Goal: Information Seeking & Learning: Get advice/opinions

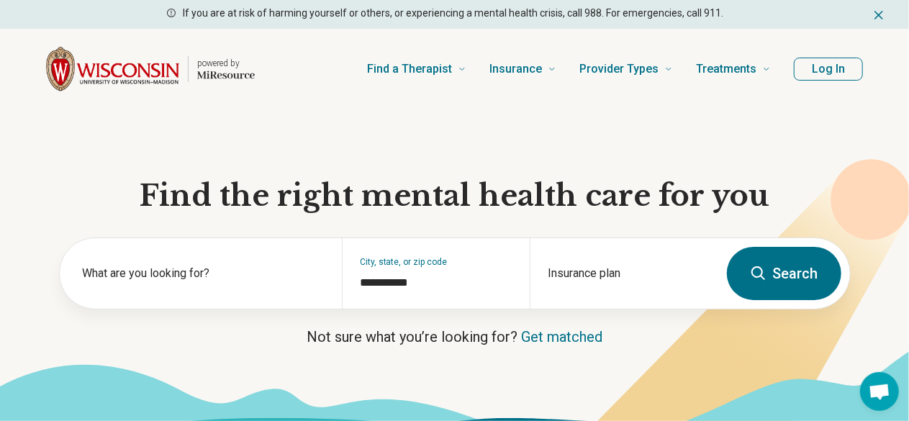
click at [784, 275] on button "Search" at bounding box center [784, 273] width 114 height 53
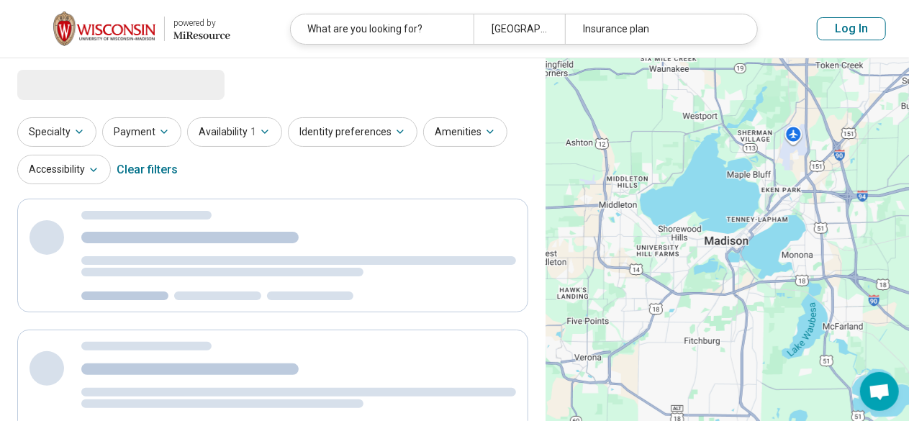
select select "***"
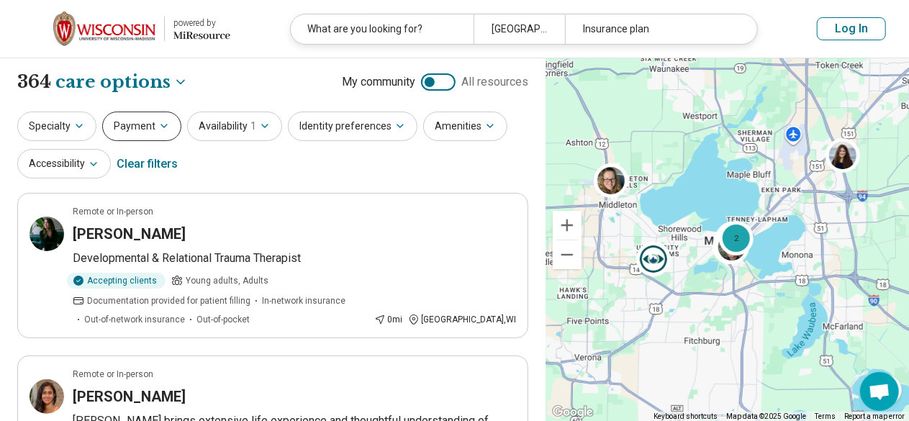
click at [116, 124] on button "Payment" at bounding box center [141, 127] width 79 height 30
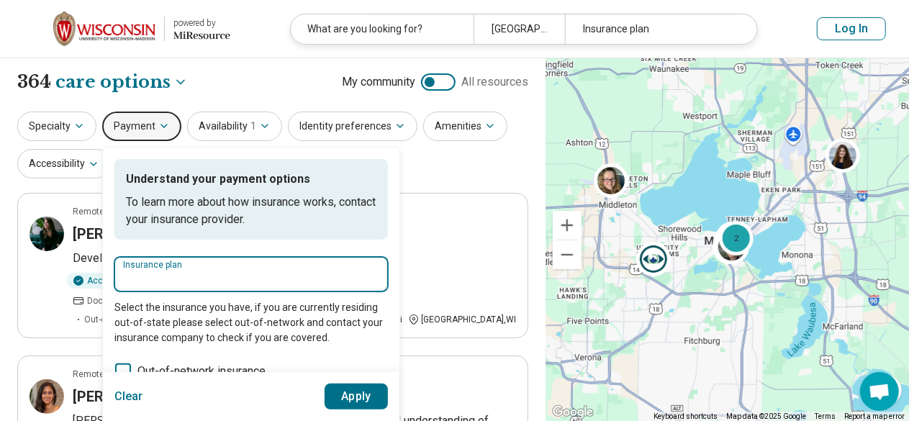
click at [189, 273] on input "Insurance plan" at bounding box center [251, 278] width 256 height 17
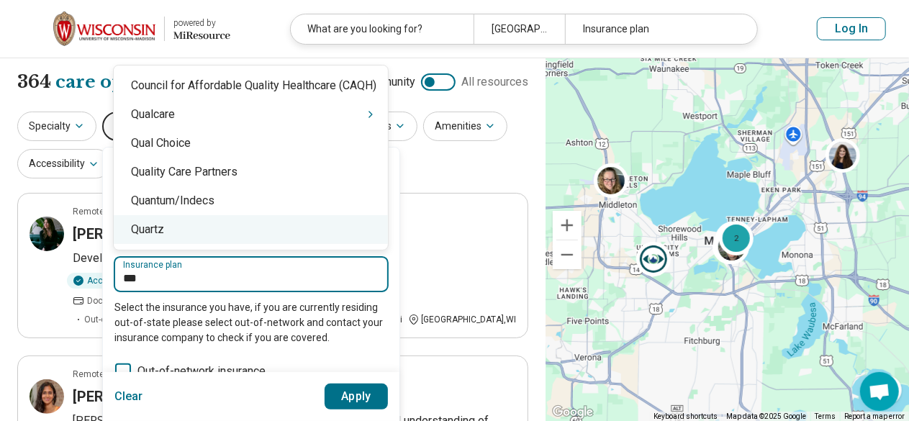
click at [147, 219] on div "Quartz" at bounding box center [251, 229] width 274 height 29
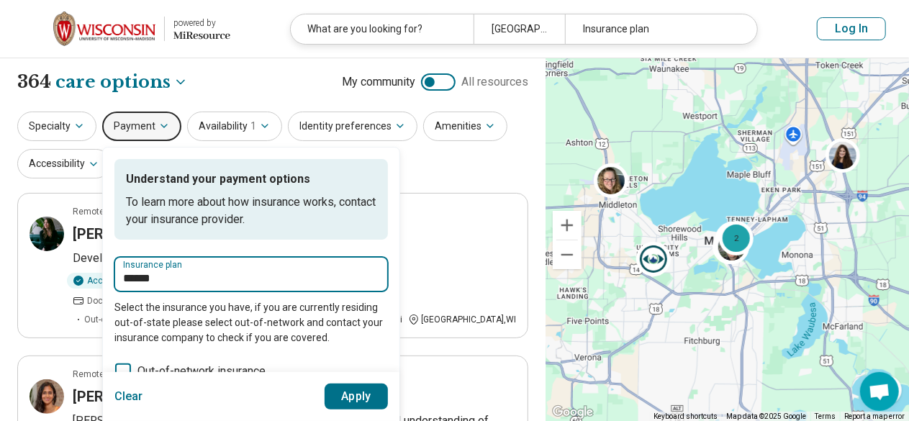
type input "******"
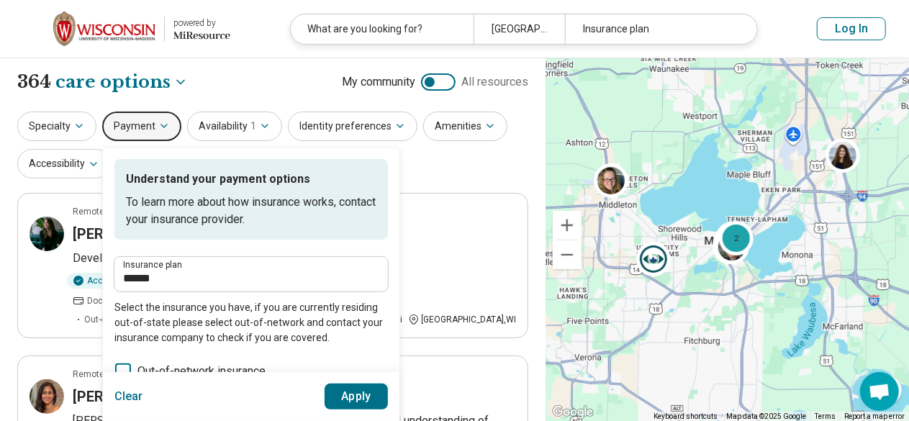
click at [337, 389] on button "Apply" at bounding box center [357, 397] width 64 height 26
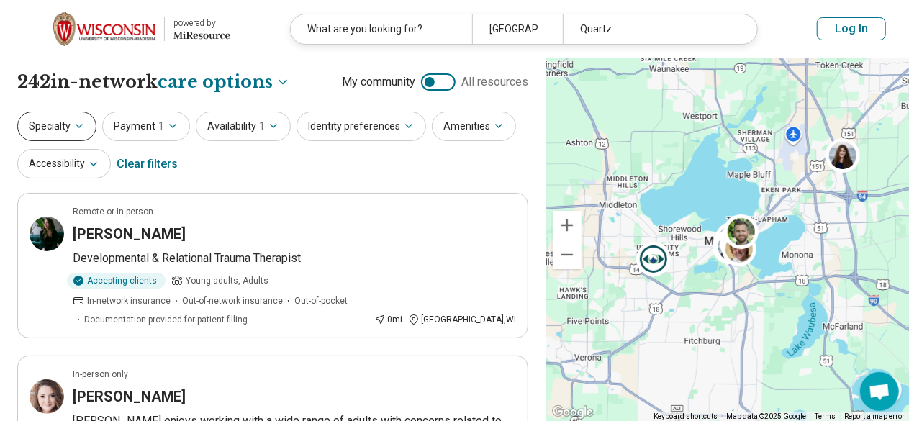
click at [58, 124] on button "Specialty" at bounding box center [56, 127] width 79 height 30
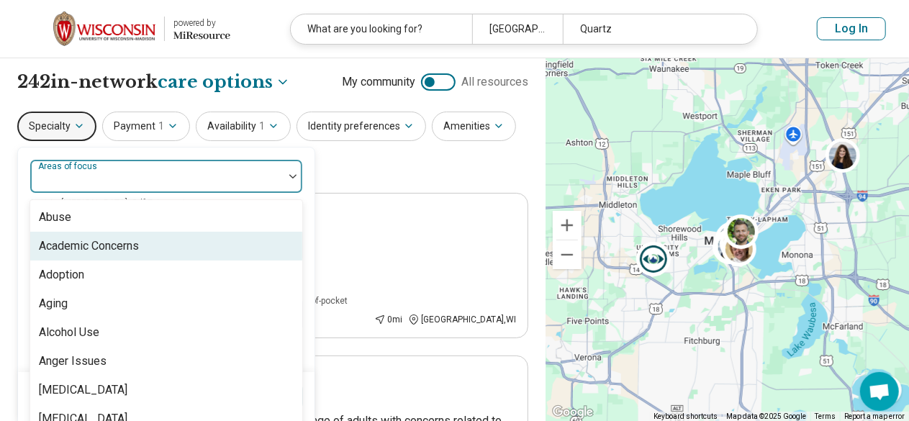
click at [89, 171] on div "100 results available. Use Up and Down to choose options, press Enter to select…" at bounding box center [166, 176] width 273 height 35
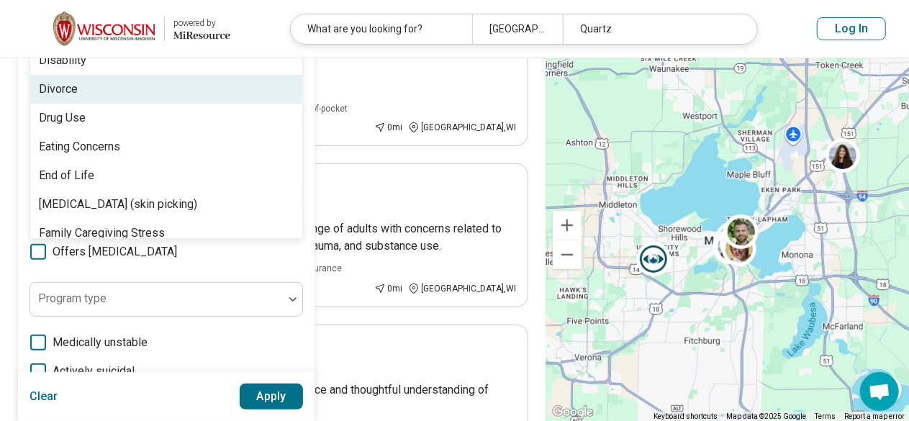
scroll to position [864, 0]
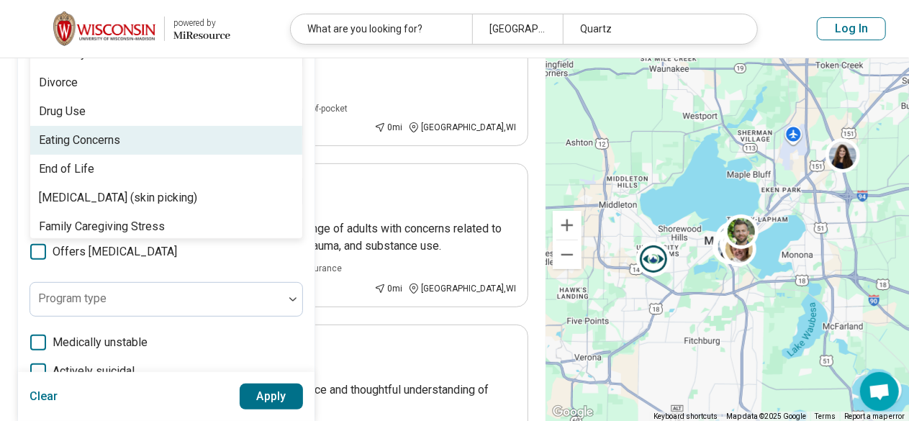
click at [200, 145] on div "Eating Concerns" at bounding box center [166, 140] width 272 height 29
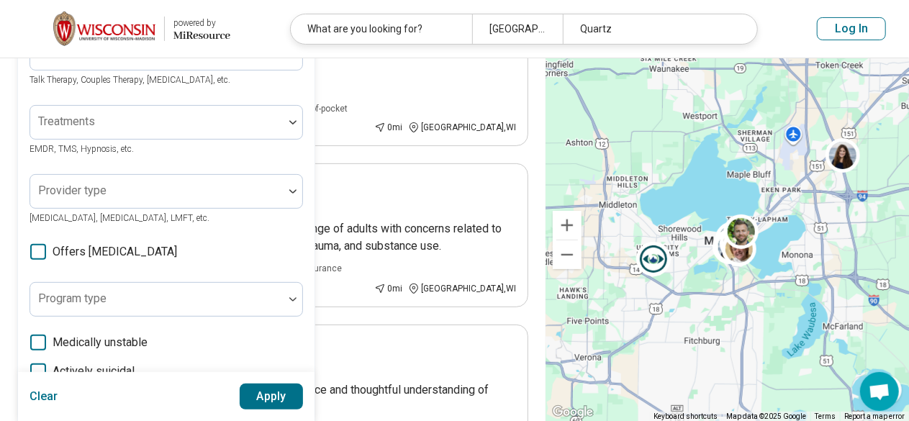
click at [278, 399] on button "Apply" at bounding box center [272, 397] width 64 height 26
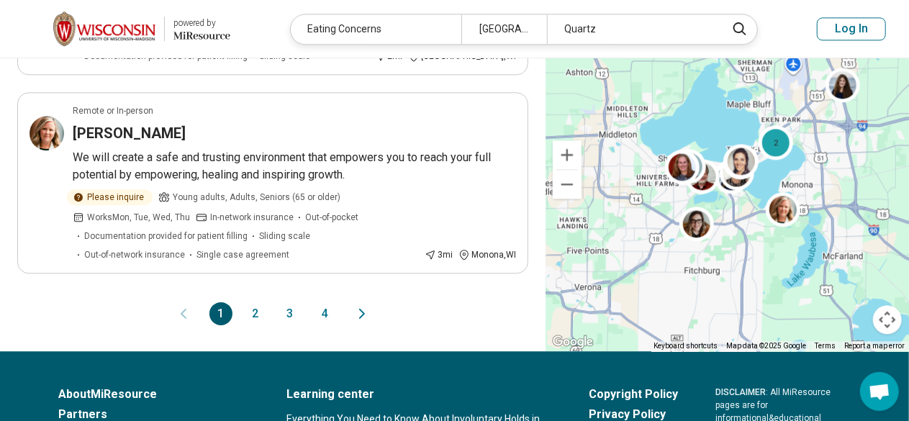
scroll to position [1663, 0]
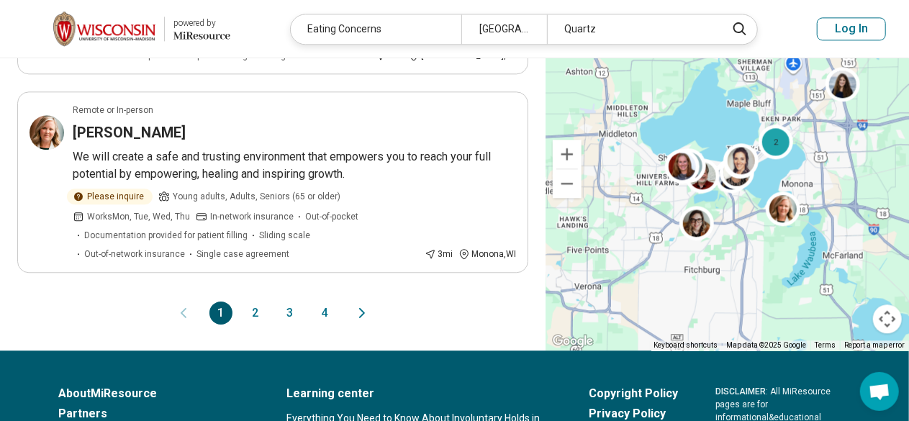
click at [254, 302] on button "2" at bounding box center [255, 313] width 23 height 23
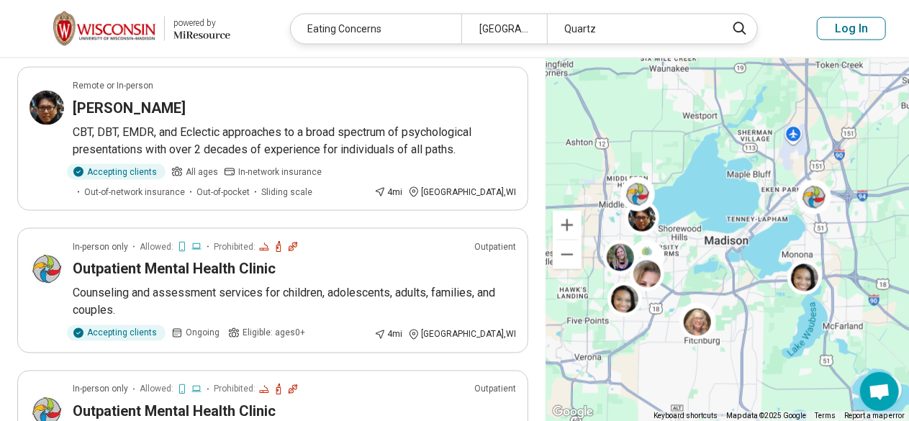
scroll to position [1115, 0]
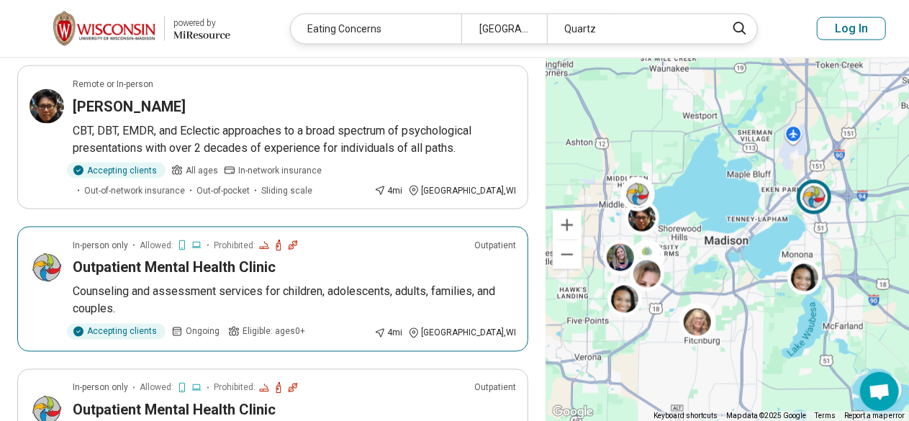
click at [78, 284] on p "Counseling and assessment services for children, adolescents, adults, families,…" at bounding box center [294, 301] width 443 height 35
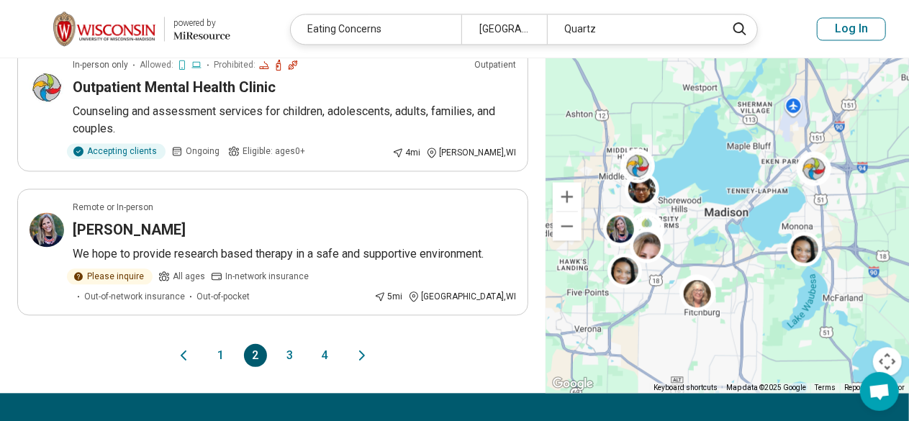
scroll to position [1438, 0]
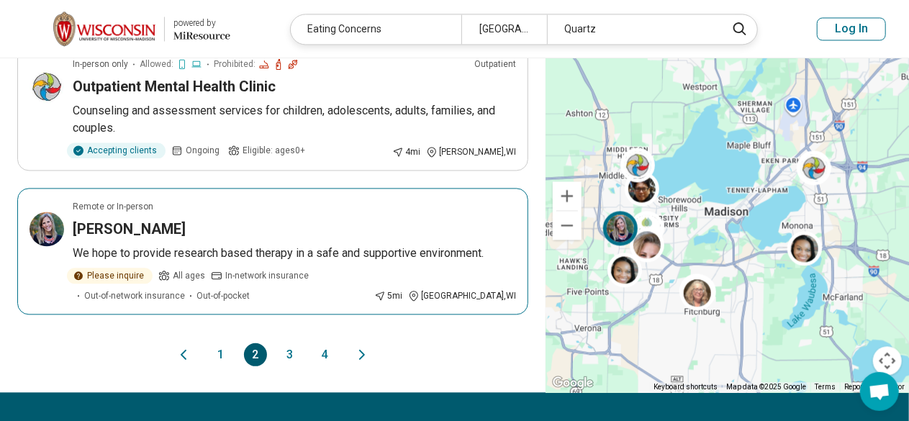
click at [319, 189] on article "Remote or In-person Michelle Owen We hope to provide research based therapy in …" at bounding box center [272, 251] width 511 height 127
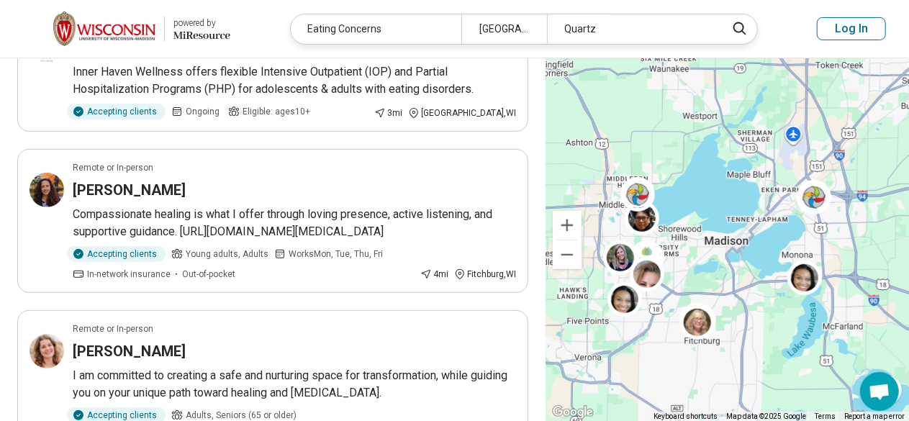
scroll to position [0, 0]
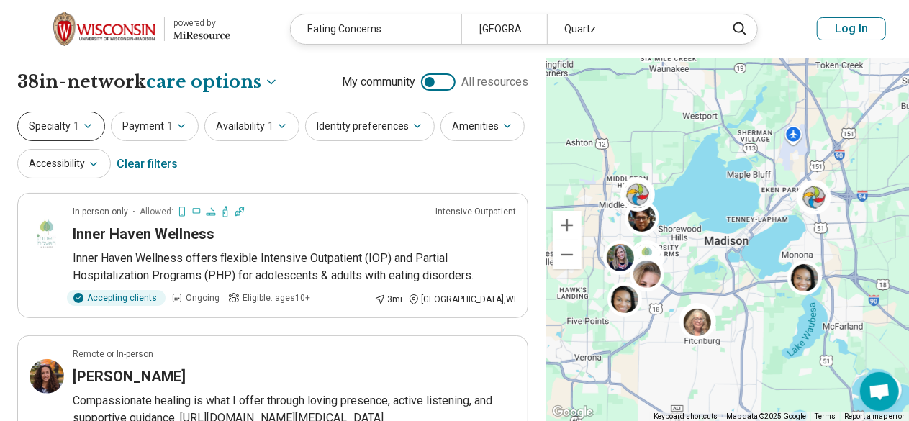
click at [91, 133] on button "Specialty 1" at bounding box center [61, 127] width 88 height 30
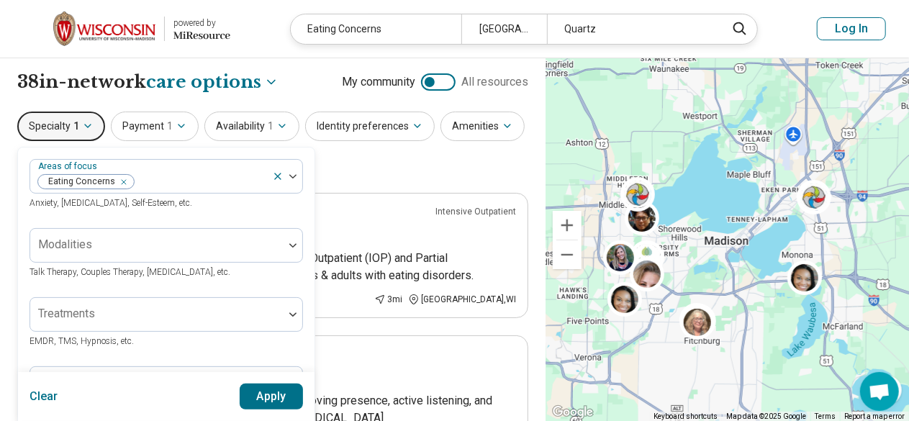
click at [49, 402] on button "Clear" at bounding box center [44, 397] width 29 height 26
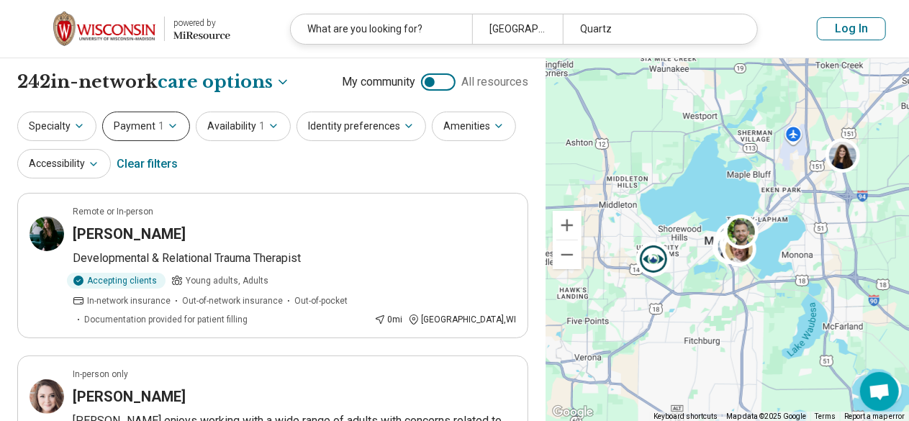
click at [162, 140] on button "Payment 1" at bounding box center [146, 127] width 88 height 30
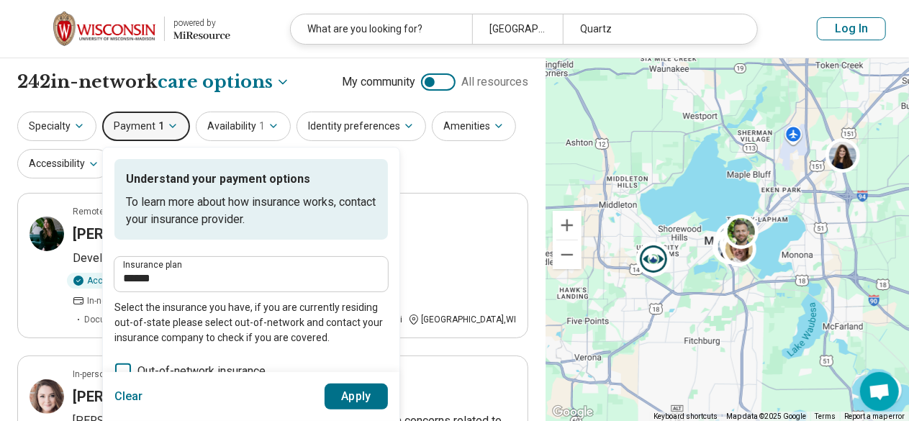
click at [125, 401] on button "Clear" at bounding box center [128, 397] width 29 height 26
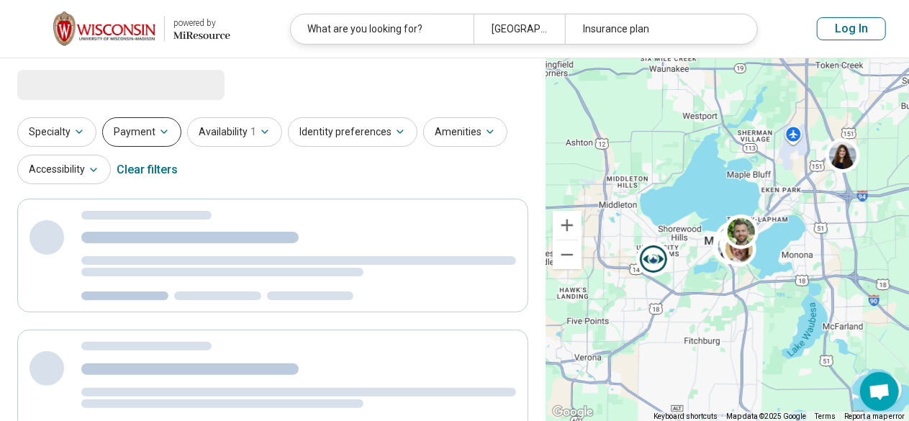
select select "***"
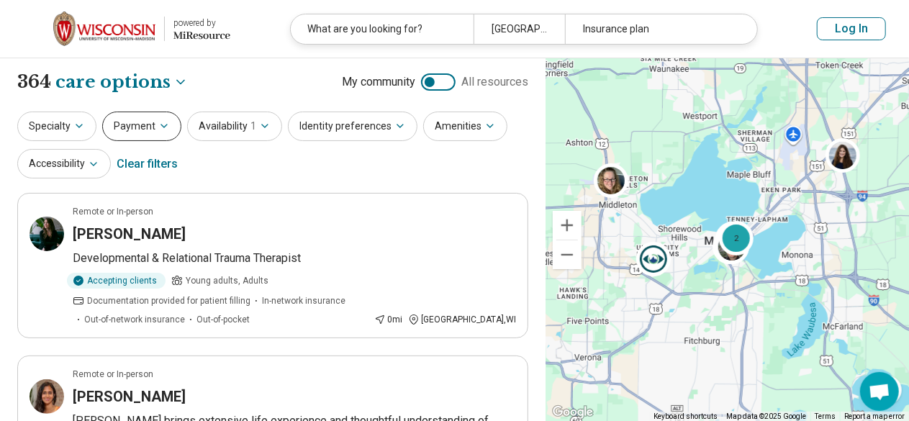
click at [139, 122] on button "Payment" at bounding box center [141, 127] width 79 height 30
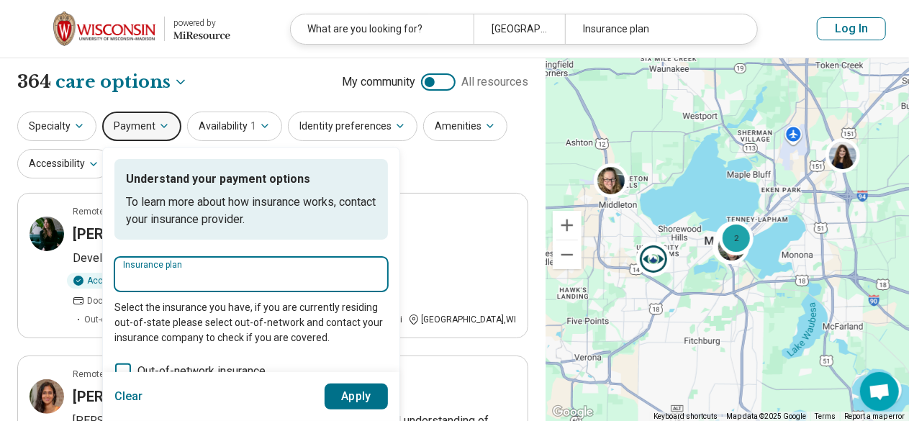
click at [192, 270] on input "Insurance plan" at bounding box center [251, 278] width 256 height 17
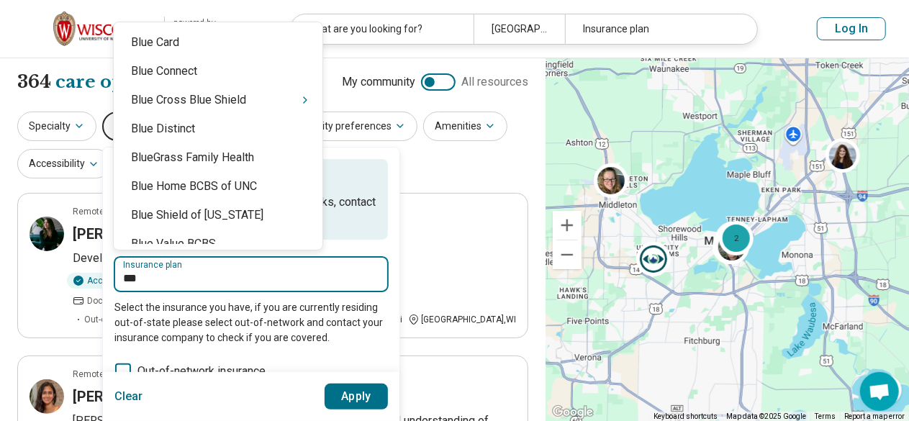
type input "****"
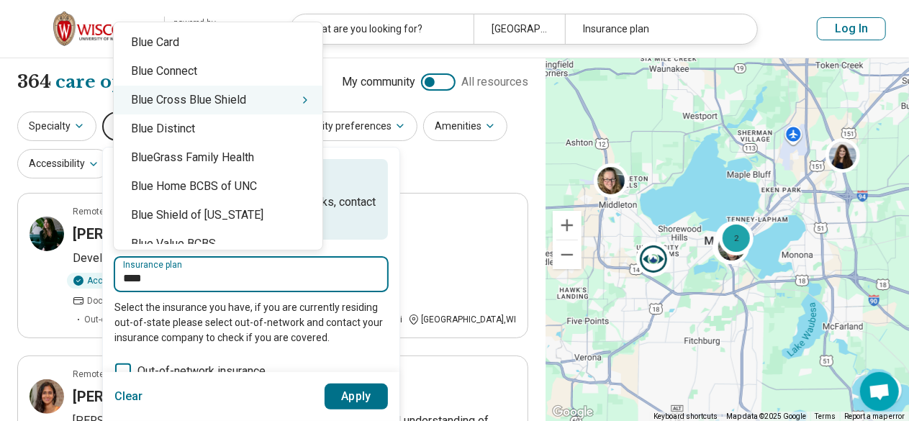
click at [208, 104] on div "Blue Cross Blue Shield" at bounding box center [218, 100] width 209 height 29
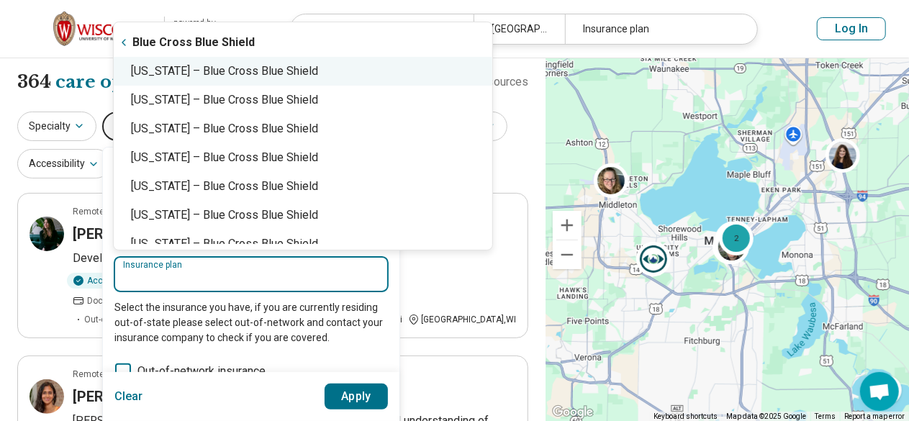
click at [256, 79] on div "Wisconsin – Blue Cross Blue Shield" at bounding box center [303, 71] width 379 height 29
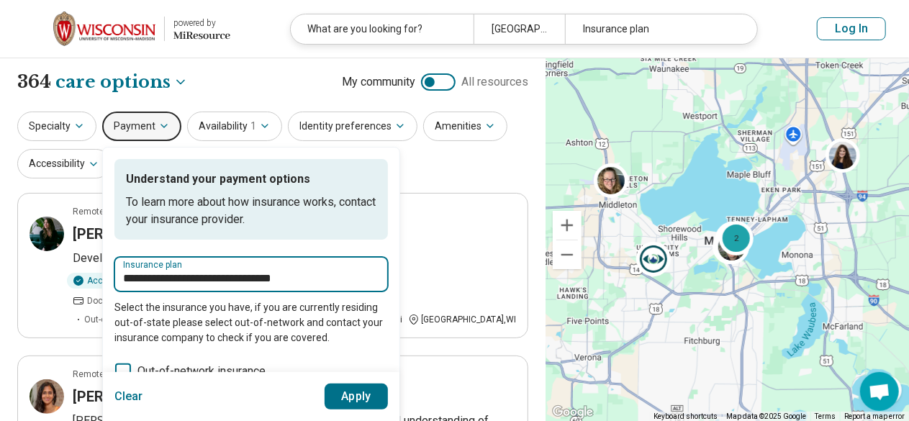
type input "**********"
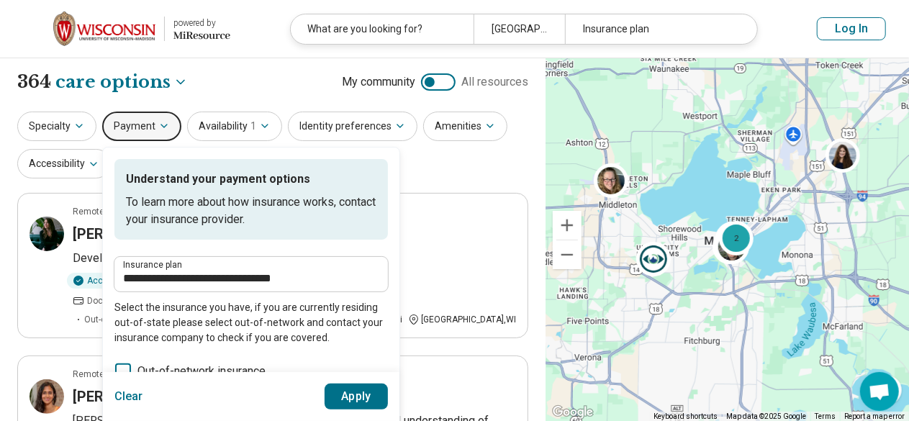
click at [354, 397] on button "Apply" at bounding box center [357, 397] width 64 height 26
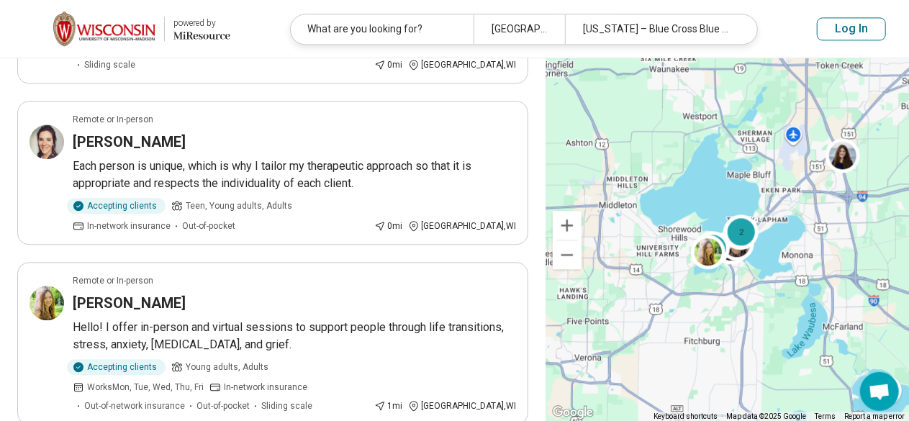
scroll to position [1644, 0]
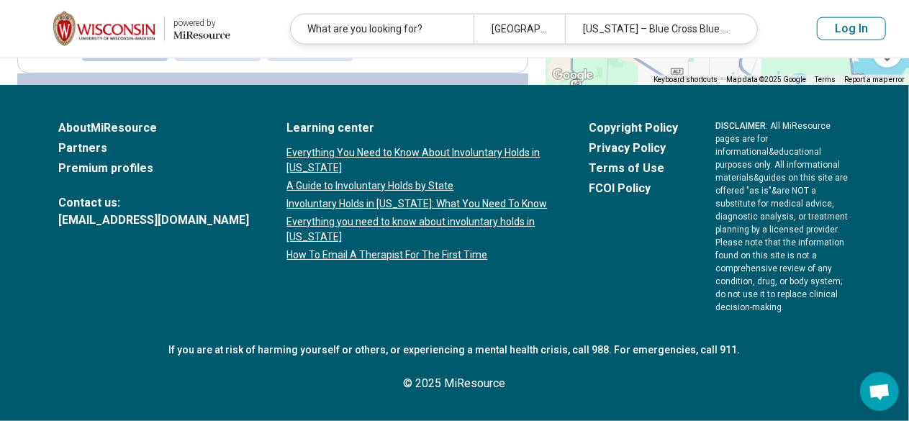
scroll to position [0, 0]
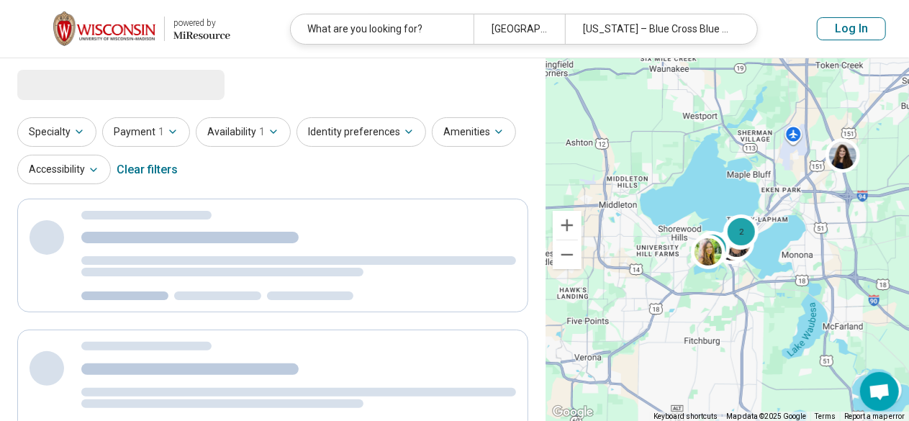
select select "***"
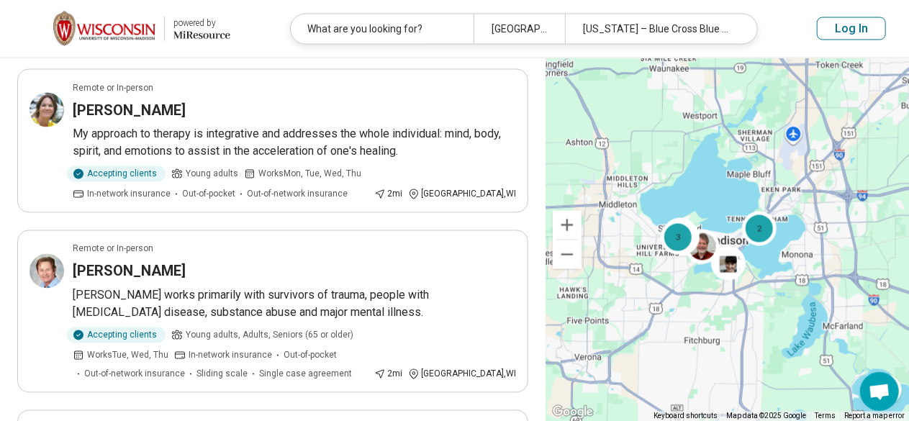
scroll to position [1243, 0]
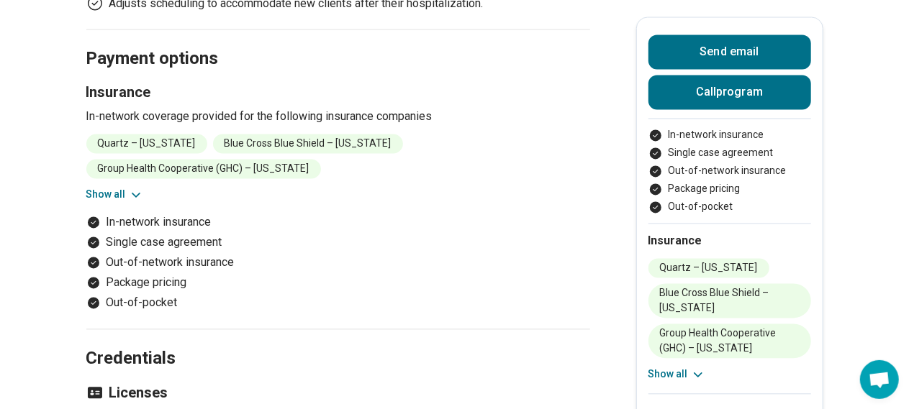
scroll to position [1357, 0]
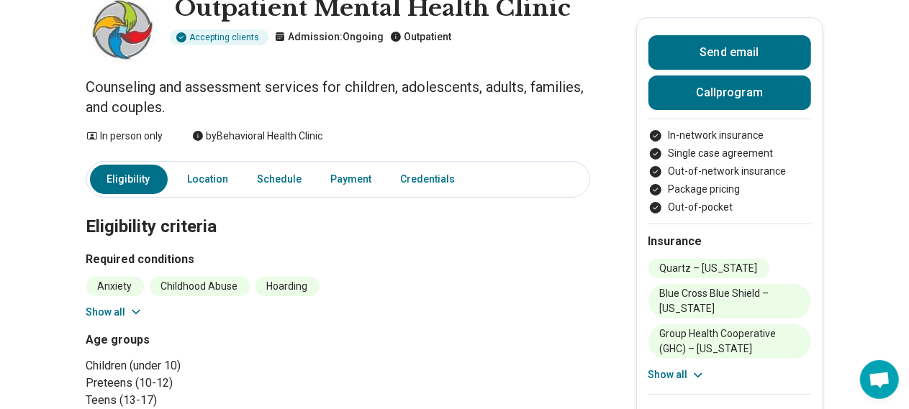
scroll to position [0, 0]
